Goal: Task Accomplishment & Management: Use online tool/utility

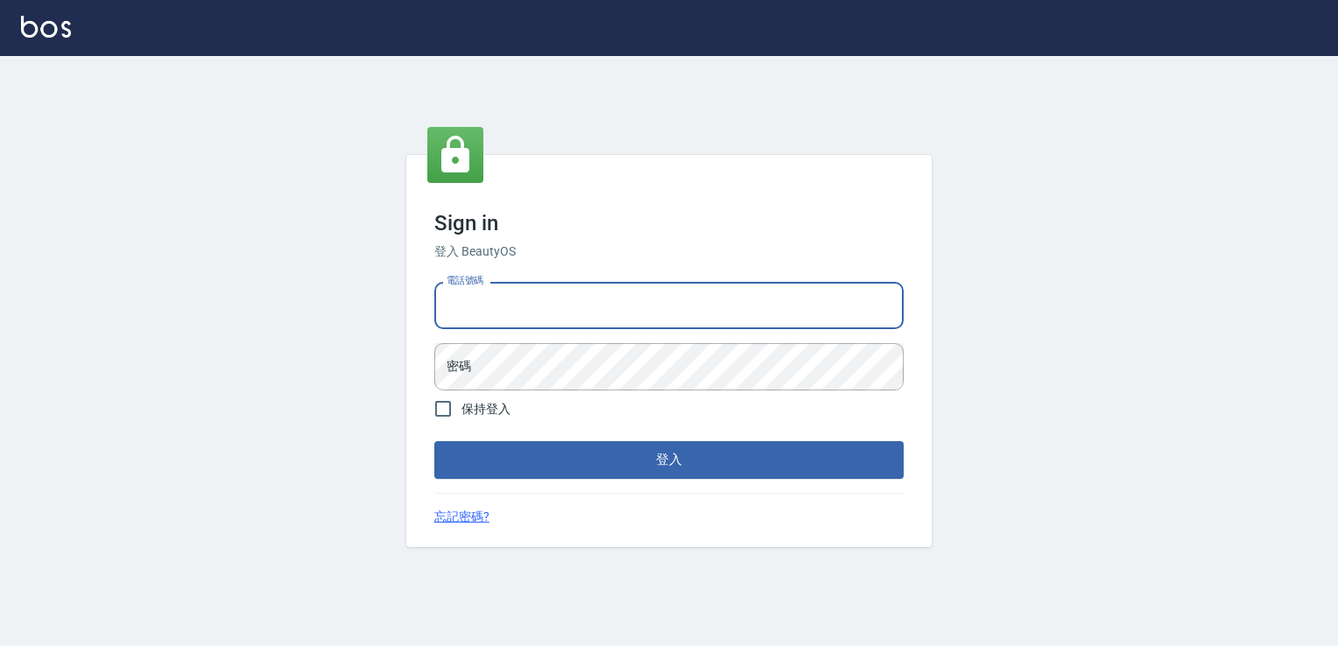
click at [538, 282] on input "電話號碼" at bounding box center [668, 305] width 469 height 47
type input "6430581"
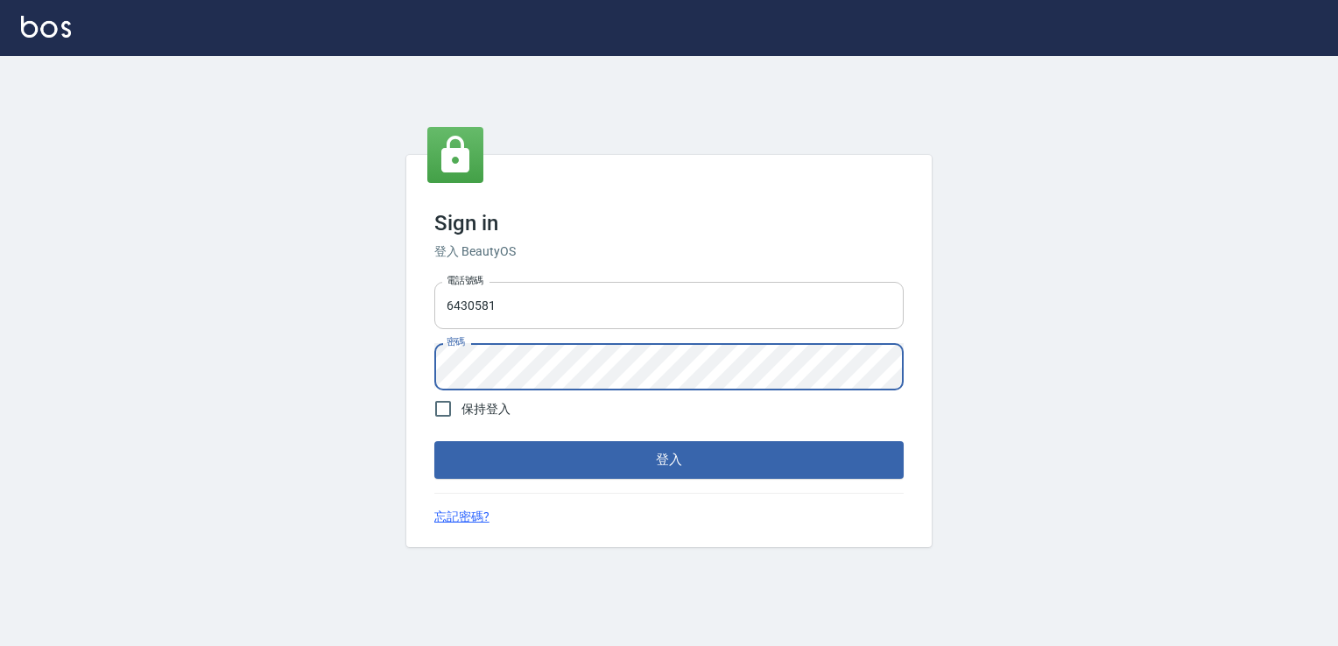
click at [434, 441] on button "登入" at bounding box center [668, 459] width 469 height 37
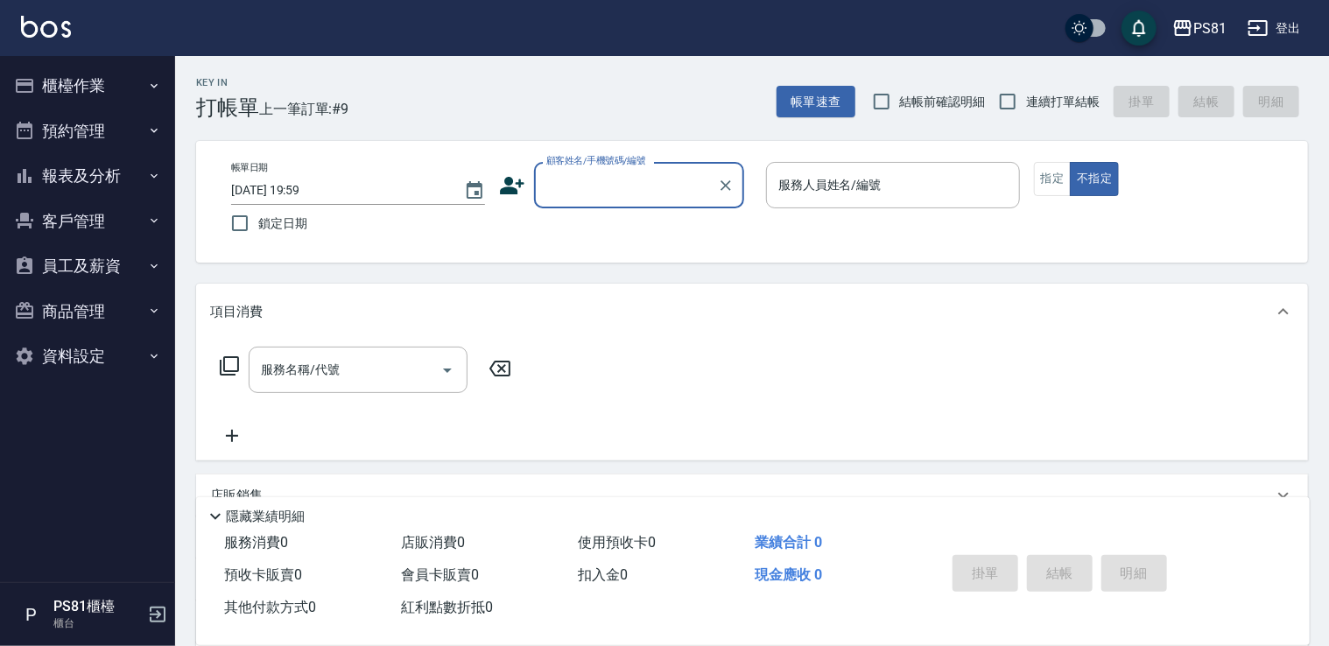
click at [56, 133] on button "預約管理" at bounding box center [87, 132] width 161 height 46
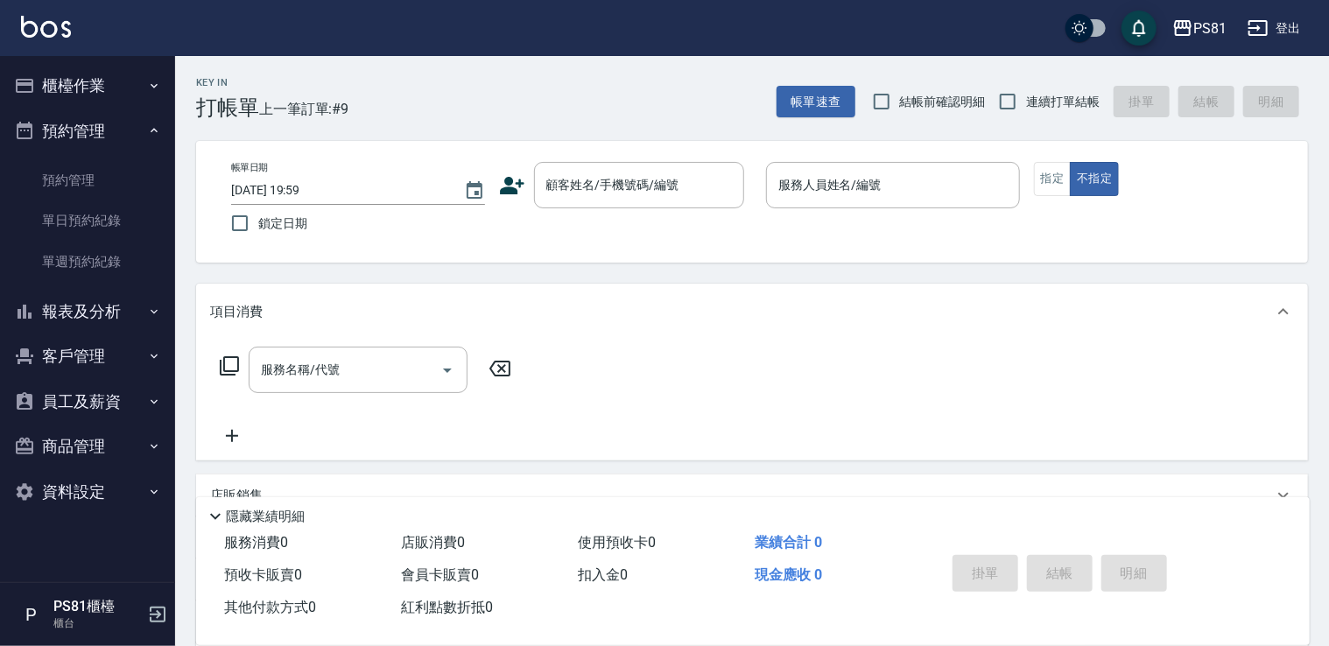
click at [67, 135] on button "預約管理" at bounding box center [87, 132] width 161 height 46
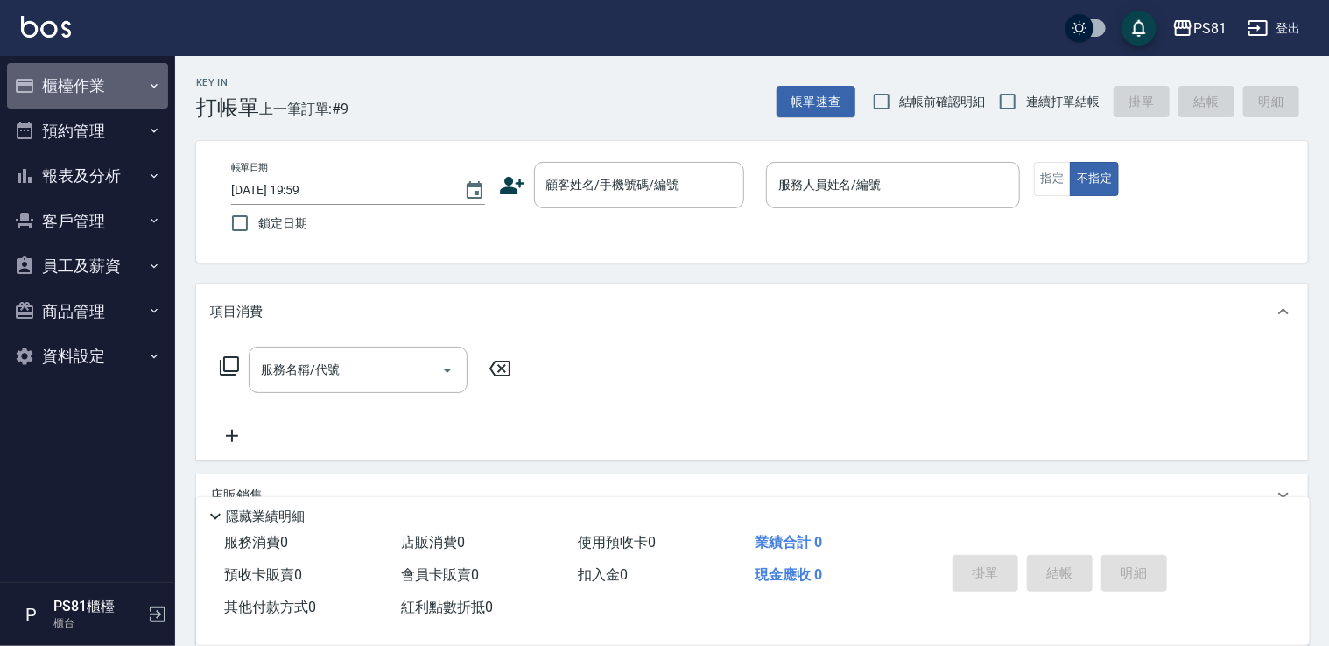
click at [78, 86] on button "櫃檯作業" at bounding box center [87, 86] width 161 height 46
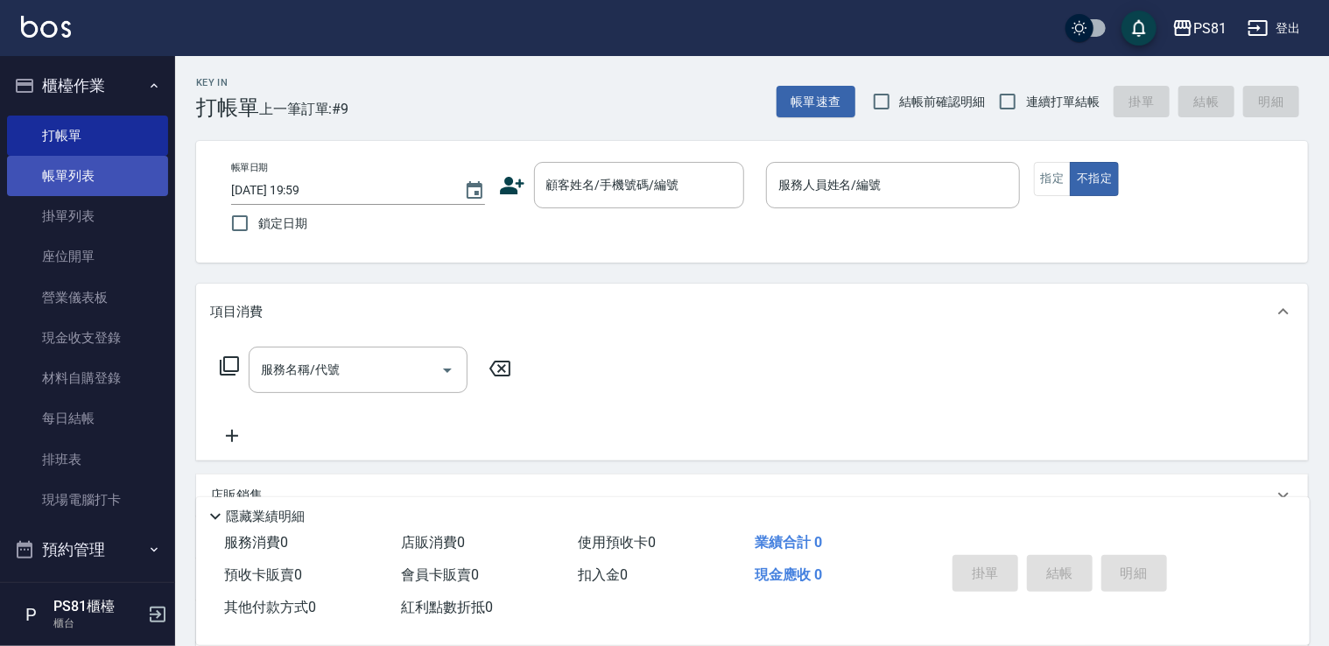
drag, startPoint x: 81, startPoint y: 180, endPoint x: 121, endPoint y: 184, distance: 40.4
click at [81, 180] on link "帳單列表" at bounding box center [87, 176] width 161 height 40
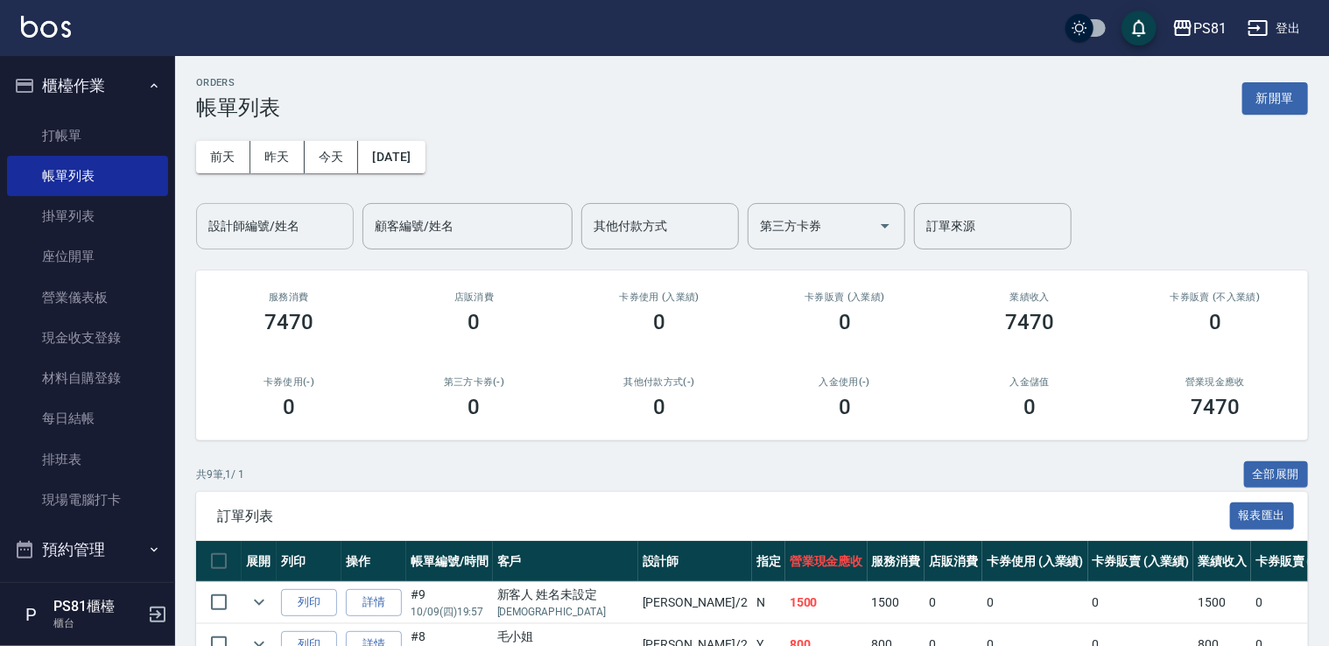
click at [279, 229] on input "設計師編號/姓名" at bounding box center [275, 226] width 142 height 31
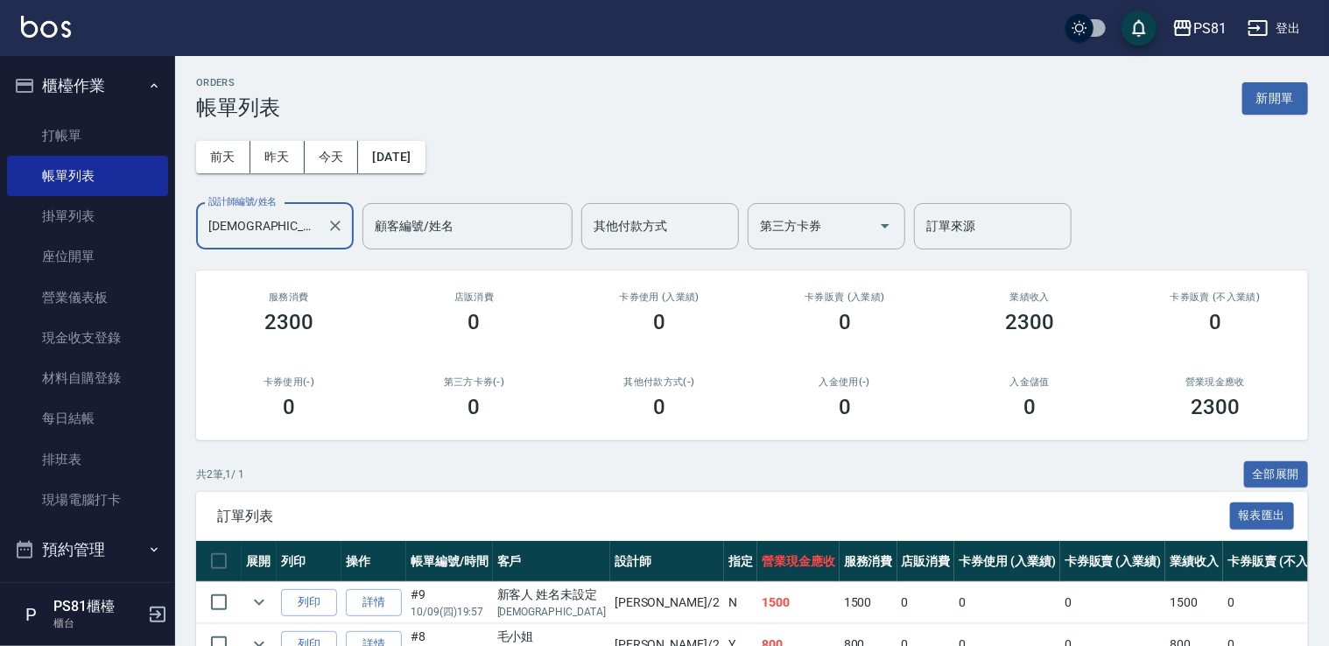
type input "采蓮-2"
click at [392, 362] on div "第三方卡券(-) 0" at bounding box center [475, 397] width 186 height 85
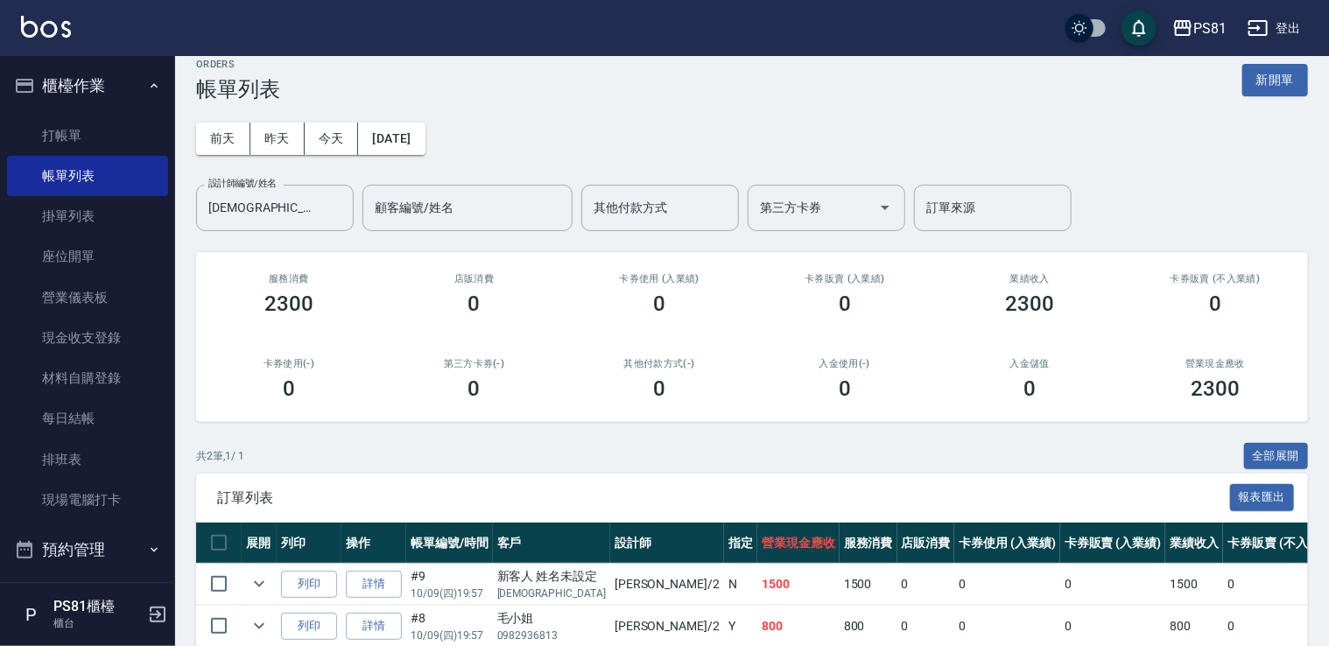
scroll to position [101, 0]
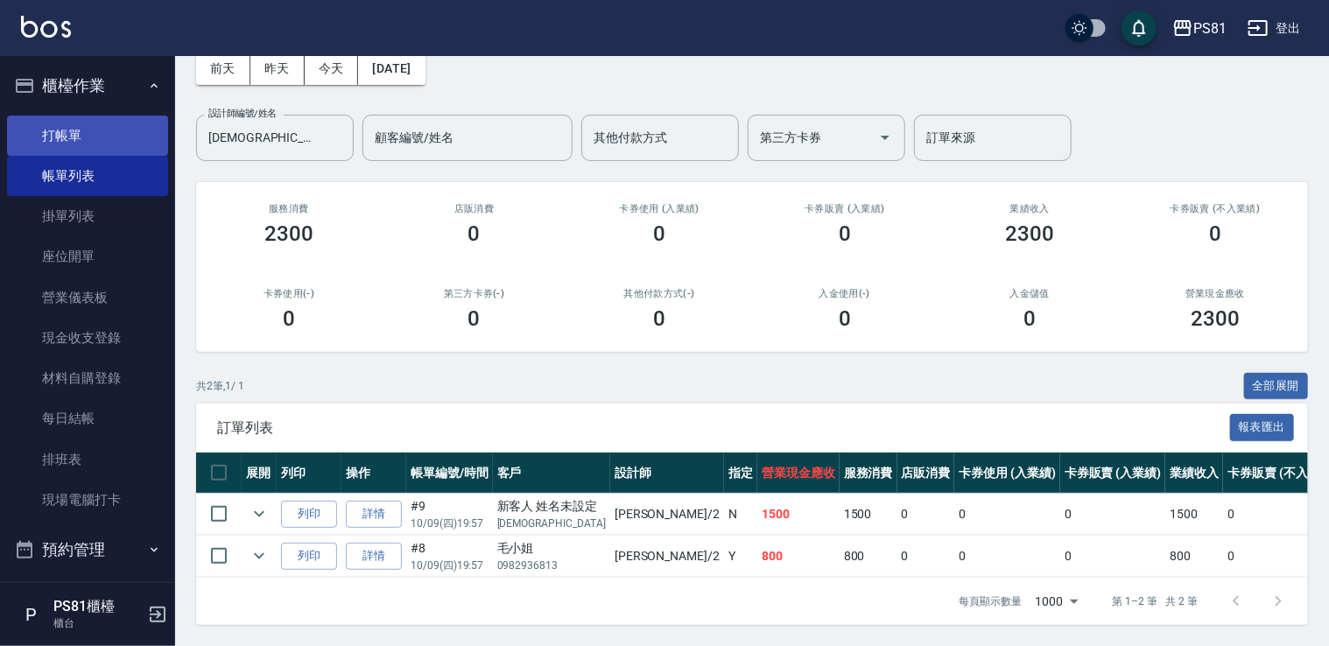
click at [82, 134] on link "打帳單" at bounding box center [87, 136] width 161 height 40
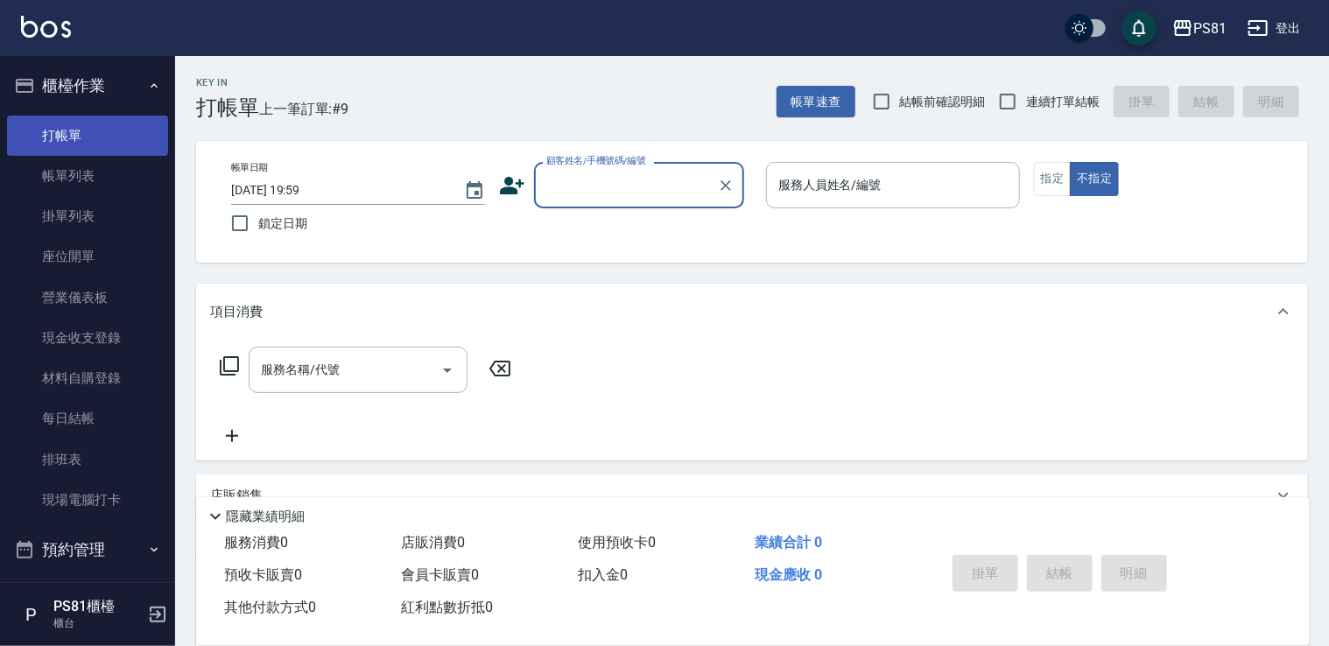
type input "`"
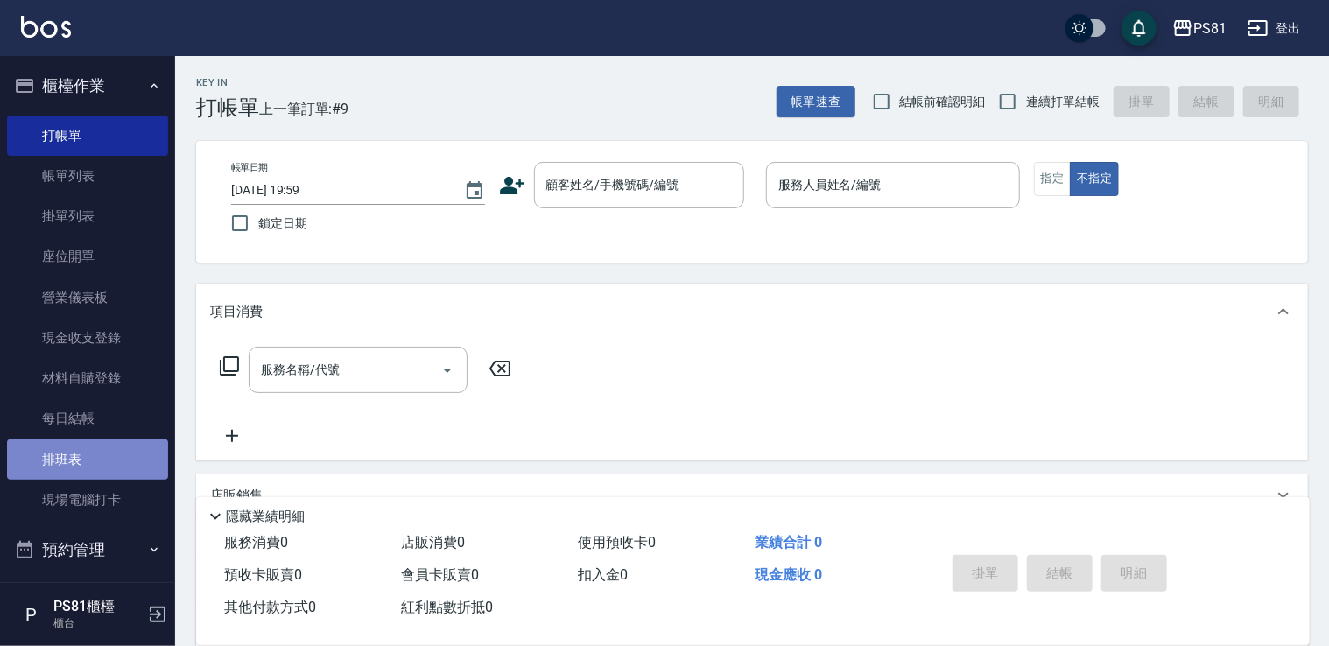
click at [96, 460] on link "排班表" at bounding box center [87, 460] width 161 height 40
